Goal: Task Accomplishment & Management: Use online tool/utility

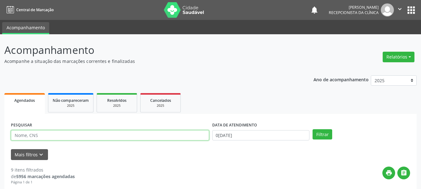
click at [26, 138] on input "text" at bounding box center [110, 135] width 198 height 11
type input "ADELA"
click at [313, 129] on button "Filtrar" at bounding box center [323, 134] width 20 height 11
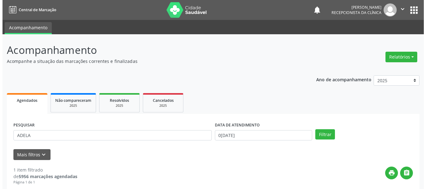
scroll to position [91, 0]
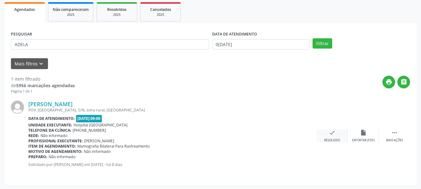
click at [331, 136] on icon "check" at bounding box center [332, 132] width 7 height 7
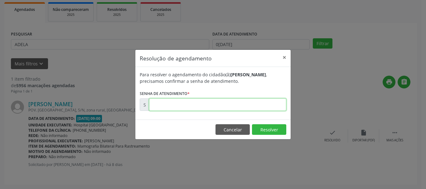
click at [266, 105] on input "text" at bounding box center [217, 104] width 137 height 12
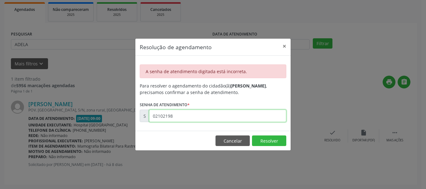
drag, startPoint x: 185, startPoint y: 116, endPoint x: 60, endPoint y: 136, distance: 126.7
click at [59, 134] on div "Resolução de agendamento × A senha de atendimento digitada está incorreta. Para…" at bounding box center [213, 94] width 426 height 189
type input "00174208"
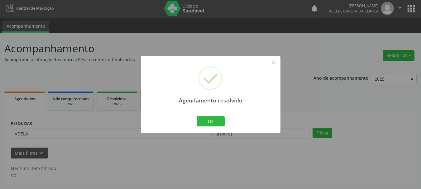
scroll to position [2, 0]
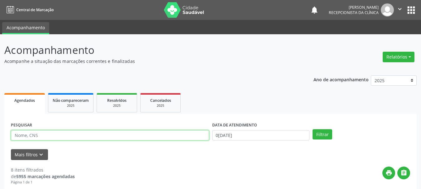
click at [24, 138] on input "text" at bounding box center [110, 135] width 198 height 11
type input "ADENILDE CO"
click at [313, 129] on button "Filtrar" at bounding box center [323, 134] width 20 height 11
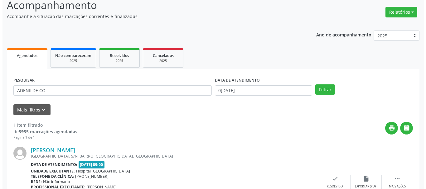
scroll to position [91, 0]
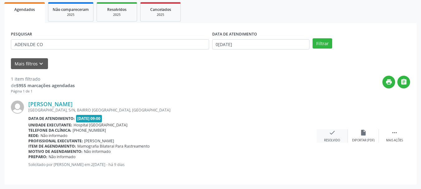
click at [329, 141] on div "Resolvido" at bounding box center [332, 140] width 16 height 4
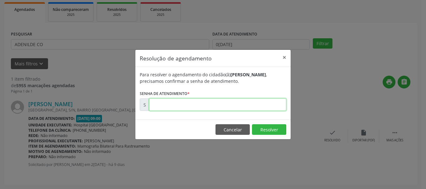
click at [252, 107] on input "text" at bounding box center [217, 104] width 137 height 12
type input "00173931"
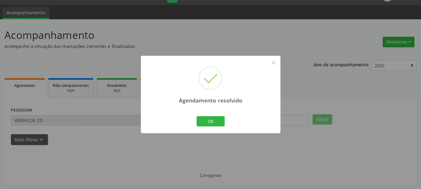
scroll to position [2, 0]
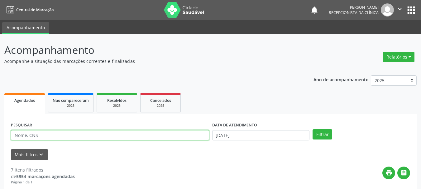
click at [53, 135] on input "text" at bounding box center [110, 135] width 198 height 11
type input "NOETE BA"
click at [313, 129] on button "Filtrar" at bounding box center [323, 134] width 20 height 11
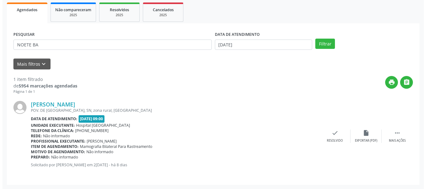
scroll to position [91, 0]
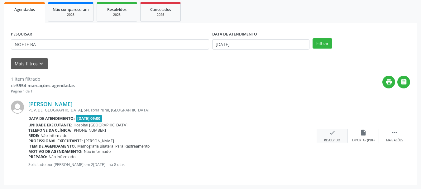
click at [336, 136] on div "check Resolvido" at bounding box center [332, 135] width 31 height 13
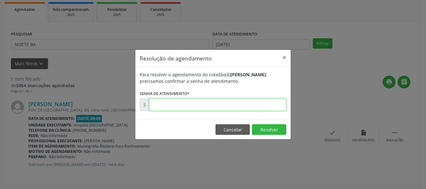
click at [249, 106] on input "text" at bounding box center [217, 104] width 137 height 12
type input "00174128"
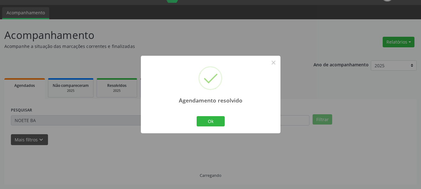
scroll to position [2, 0]
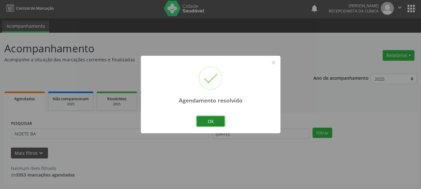
click at [212, 126] on button "Ok" at bounding box center [211, 121] width 28 height 11
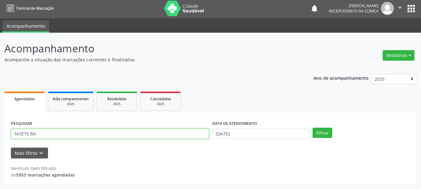
drag, startPoint x: 56, startPoint y: 138, endPoint x: 7, endPoint y: 115, distance: 54.9
click at [5, 118] on div "PESQUISAR NOETE BA DATA DE ATENDIMENTO 05/09/2025 Filtrar UNIDADE DE REFERÊNCIA…" at bounding box center [210, 148] width 412 height 72
type input "JOSENI"
click at [313, 128] on button "Filtrar" at bounding box center [323, 133] width 20 height 11
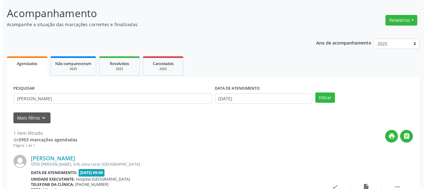
scroll to position [91, 0]
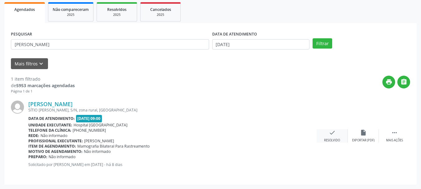
click at [321, 141] on div "check Resolvido" at bounding box center [332, 135] width 31 height 13
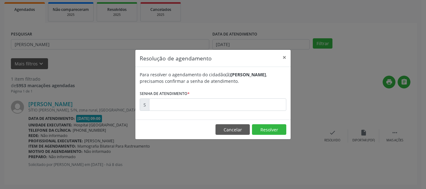
click at [260, 112] on div "Para resolver o agendamento do cidadão(ã) Josenice Gomes Barbosa , precisamos c…" at bounding box center [212, 93] width 155 height 53
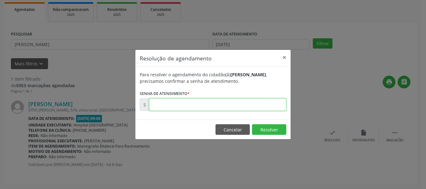
click at [259, 107] on input "text" at bounding box center [217, 104] width 137 height 12
type input "00174185"
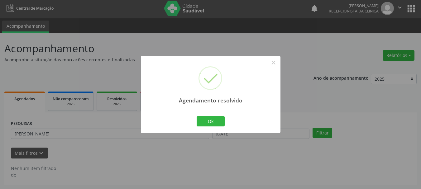
scroll to position [2, 0]
